Goal: Information Seeking & Learning: Check status

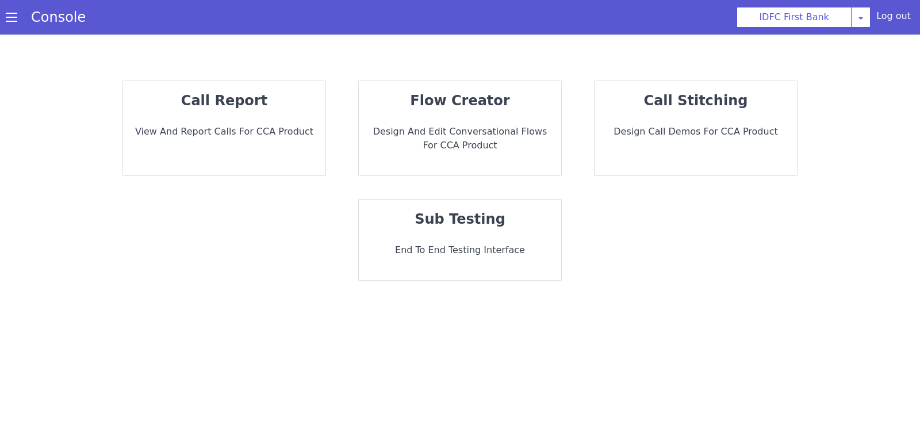
click at [258, 164] on div "call report View and report calls for CCA Product" at bounding box center [224, 128] width 202 height 94
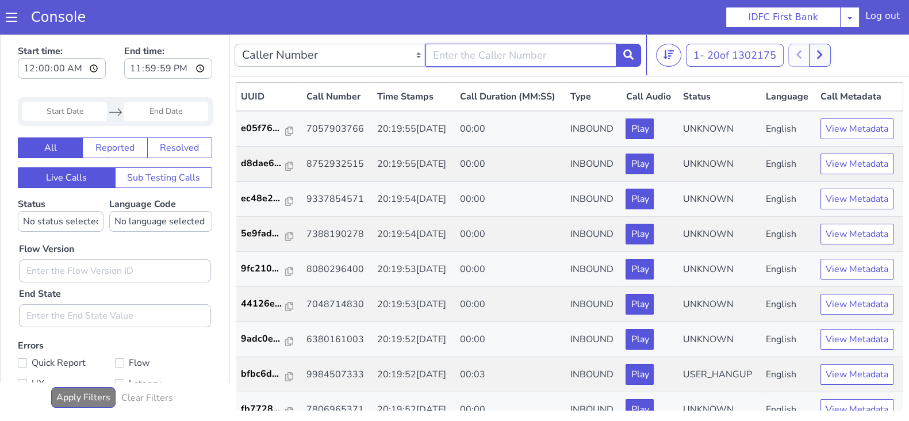
click at [460, 48] on input "text" at bounding box center [520, 55] width 191 height 23
type input "8240938442"
click at [625, 57] on icon at bounding box center [628, 54] width 10 height 10
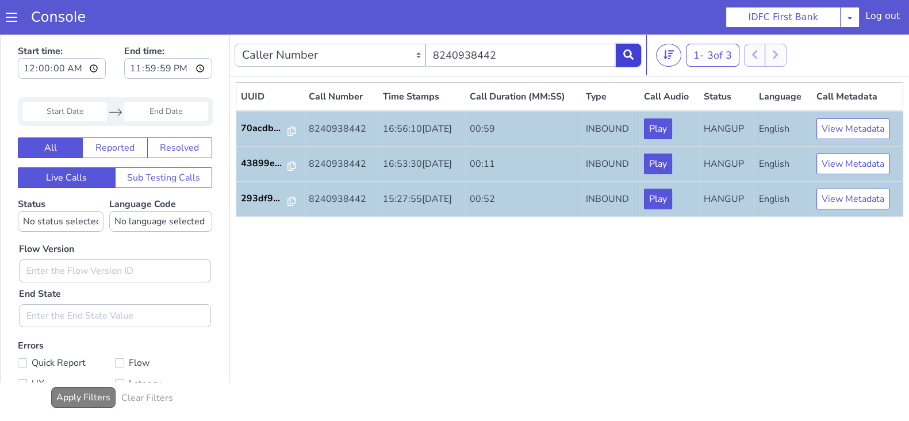
click at [629, 57] on icon at bounding box center [628, 54] width 10 height 10
click at [249, 126] on p "70acdb..." at bounding box center [265, 128] width 48 height 14
click at [635, 55] on button at bounding box center [628, 55] width 25 height 23
click at [628, 59] on button at bounding box center [628, 55] width 25 height 23
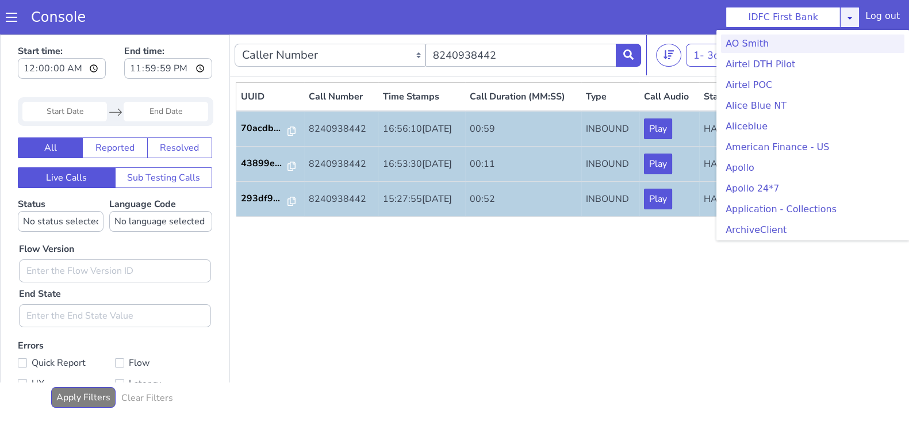
click at [854, 16] on icon at bounding box center [849, 17] width 9 height 9
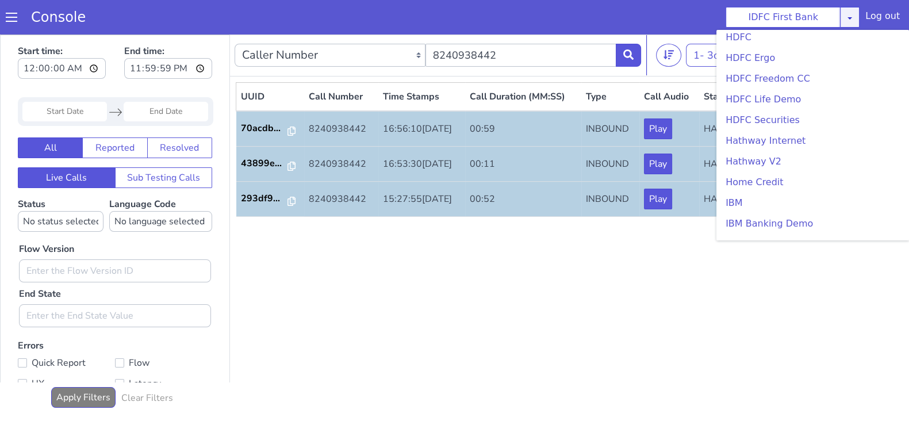
scroll to position [1288, 0]
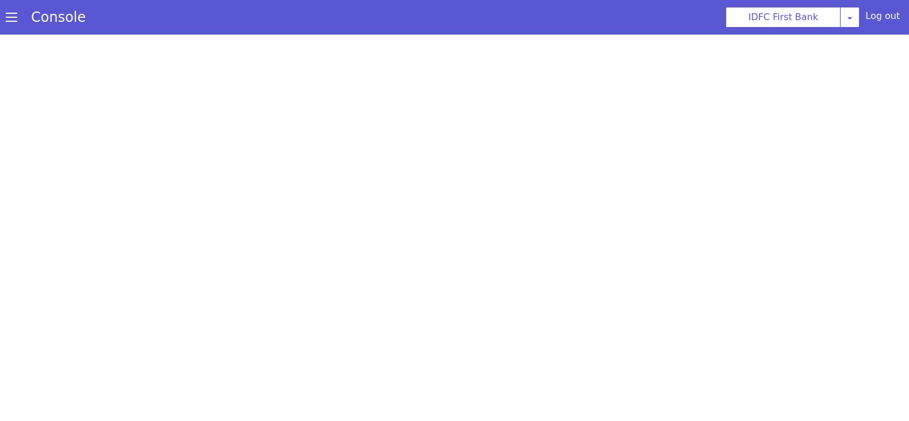
click at [376, 34] on div at bounding box center [454, 227] width 909 height 386
click at [290, 90] on div at bounding box center [454, 227] width 909 height 386
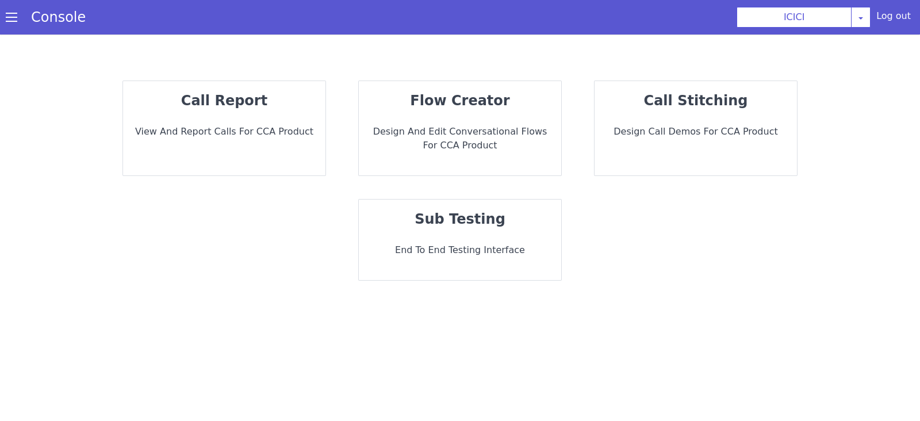
click at [283, 155] on div "call report View and report calls for CCA Product" at bounding box center [226, 122] width 205 height 100
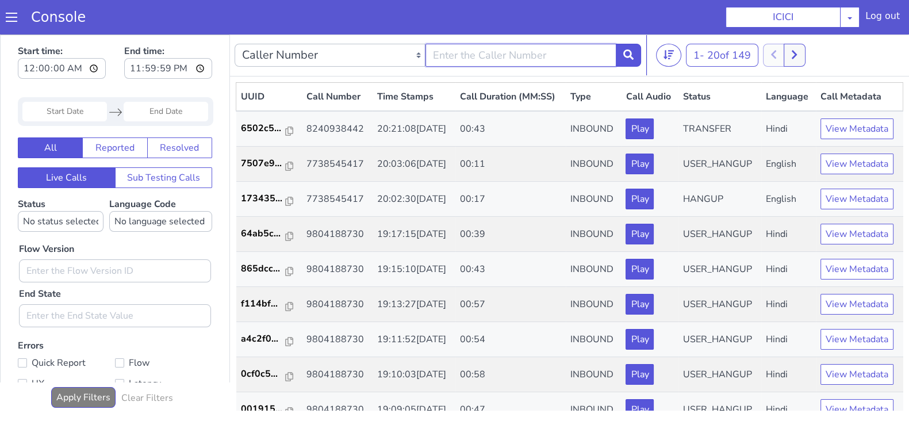
type input "8240938442"
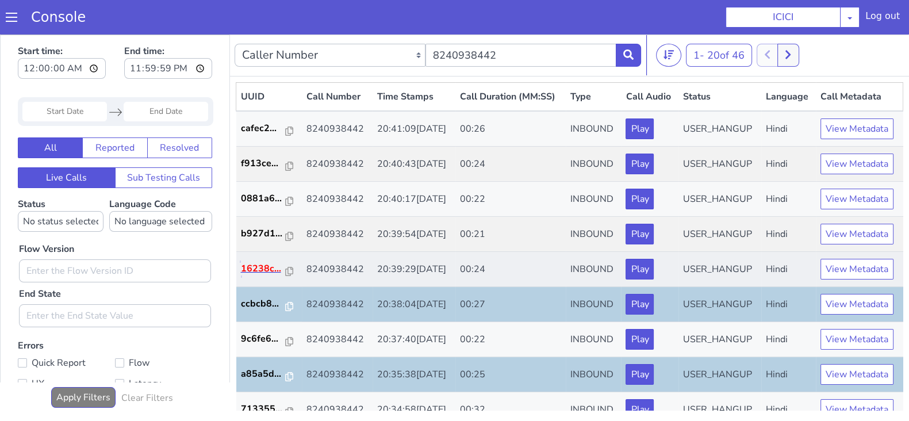
click at [502, 7] on p "16238c..." at bounding box center [517, 1] width 45 height 14
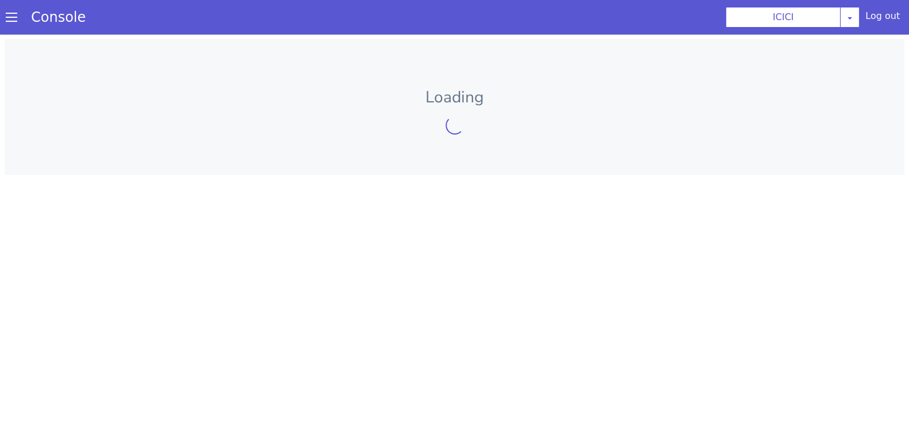
click at [348, 9] on html "Loading" at bounding box center [465, 200] width 909 height 386
click at [323, 123] on div at bounding box center [454, 227] width 909 height 386
click at [383, 73] on div at bounding box center [454, 227] width 909 height 386
